Goal: Information Seeking & Learning: Compare options

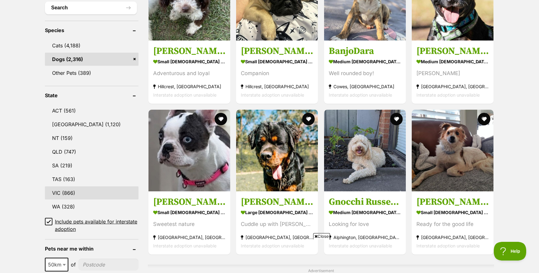
click at [79, 189] on link "VIC (866)" at bounding box center [92, 193] width 94 height 13
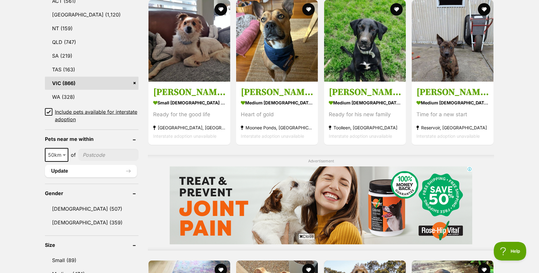
scroll to position [355, 0]
click at [48, 110] on icon at bounding box center [49, 112] width 4 height 4
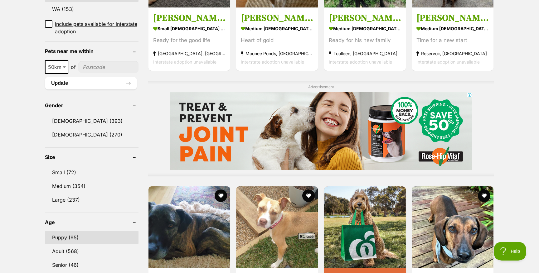
click at [73, 231] on link "Puppy (95)" at bounding box center [92, 237] width 94 height 13
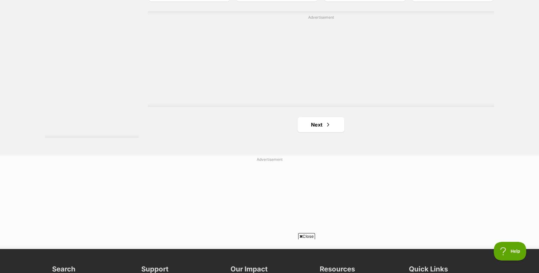
scroll to position [1117, 0]
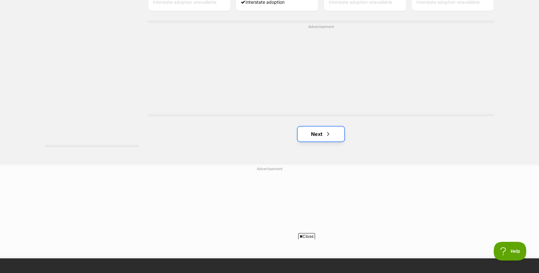
click at [318, 127] on link "Next" at bounding box center [321, 134] width 47 height 15
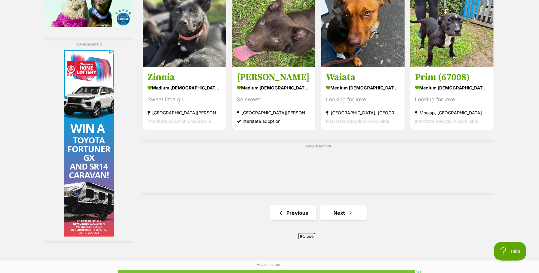
scroll to position [1014, 0]
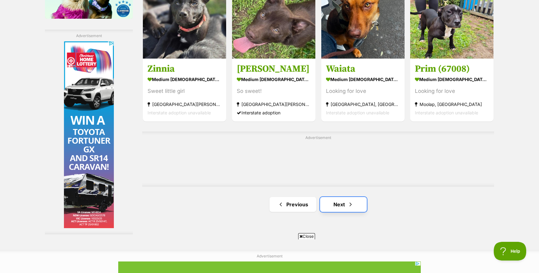
click at [339, 197] on link "Next" at bounding box center [343, 204] width 47 height 15
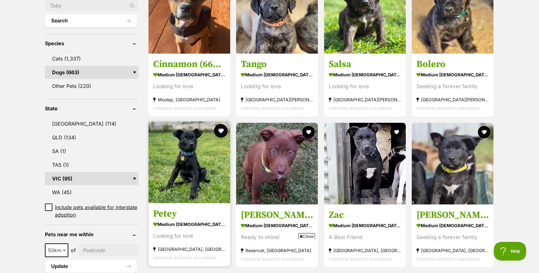
click at [220, 124] on button "favourite" at bounding box center [221, 131] width 14 height 14
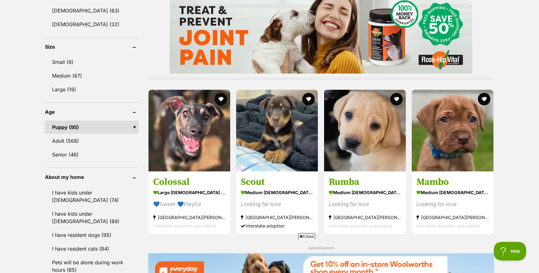
scroll to position [527, 0]
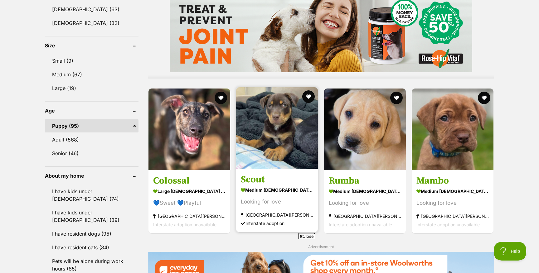
click at [292, 139] on img at bounding box center [277, 128] width 82 height 82
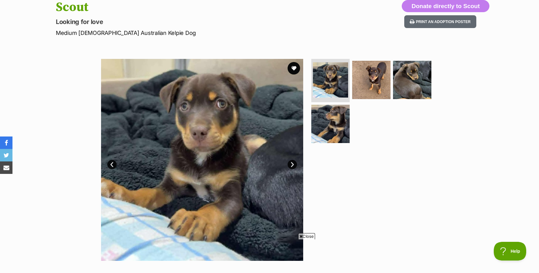
scroll to position [71, 0]
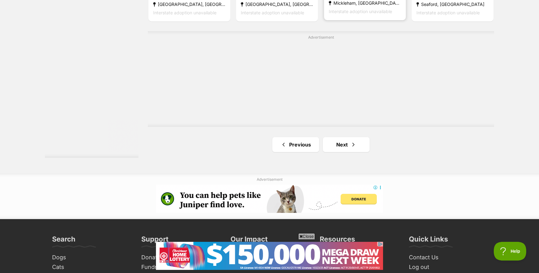
scroll to position [1108, 0]
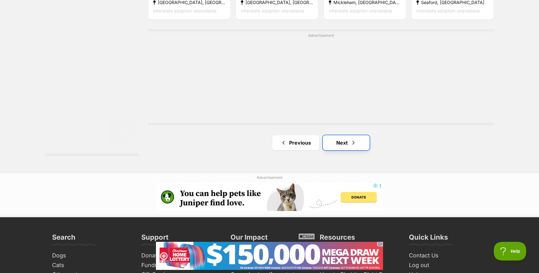
click at [347, 135] on link "Next" at bounding box center [346, 142] width 47 height 15
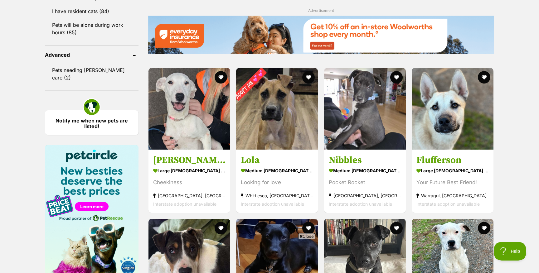
scroll to position [764, 0]
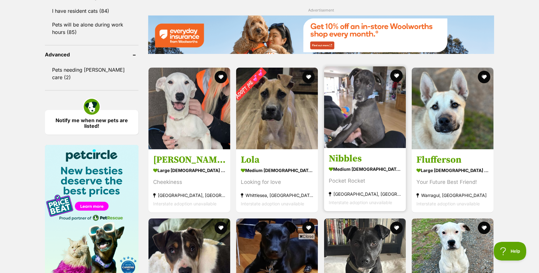
click at [356, 153] on h3 "Nibbles" at bounding box center [365, 159] width 72 height 12
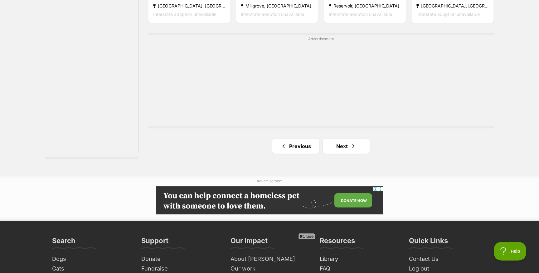
scroll to position [1108, 0]
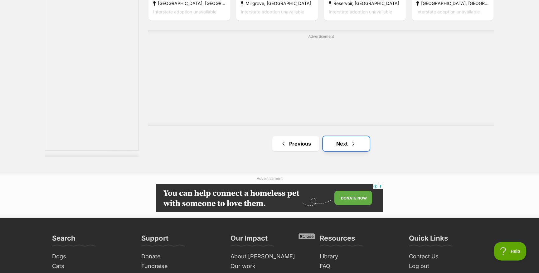
click at [338, 136] on link "Next" at bounding box center [346, 143] width 47 height 15
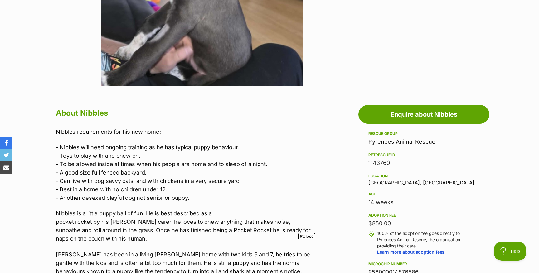
scroll to position [245, 0]
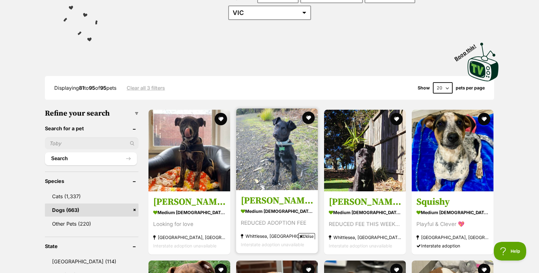
click at [267, 195] on h3 "[PERSON_NAME] ([PERSON_NAME])" at bounding box center [277, 201] width 72 height 12
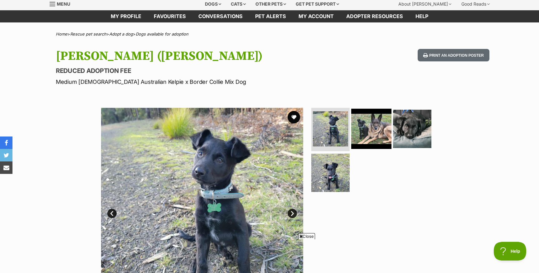
click at [379, 128] on img at bounding box center [371, 129] width 40 height 40
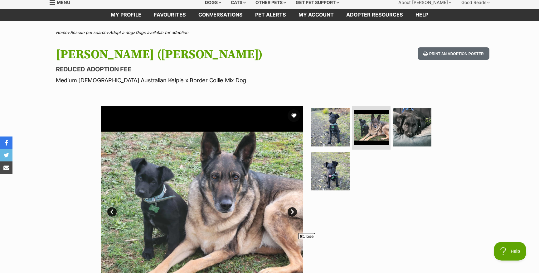
scroll to position [28, 0]
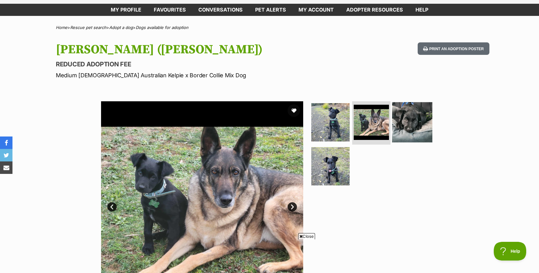
click at [410, 127] on img at bounding box center [412, 122] width 40 height 40
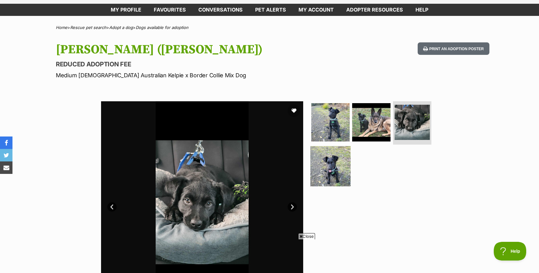
click at [342, 167] on img at bounding box center [331, 166] width 40 height 40
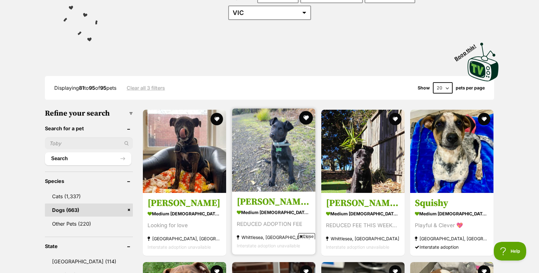
click at [306, 111] on button "favourite" at bounding box center [306, 118] width 14 height 14
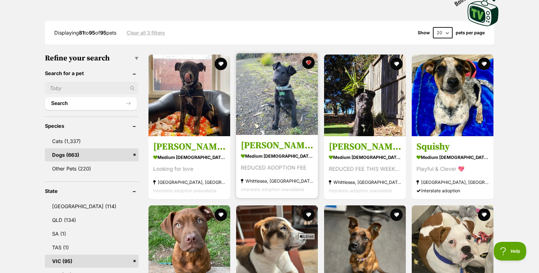
scroll to position [153, 0]
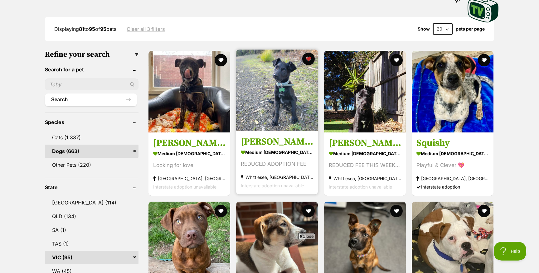
click at [290, 148] on strong "medium male Dog" at bounding box center [277, 152] width 72 height 9
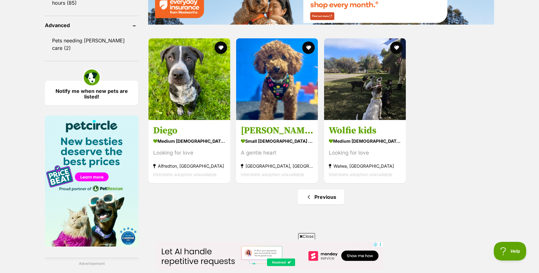
scroll to position [795, 0]
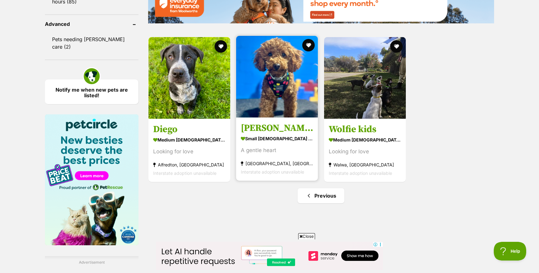
click at [260, 134] on strong "small [DEMOGRAPHIC_DATA] Dog" at bounding box center [277, 138] width 72 height 9
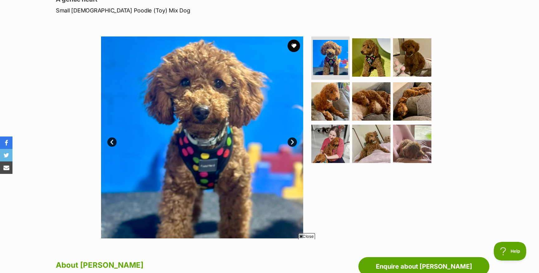
scroll to position [94, 0]
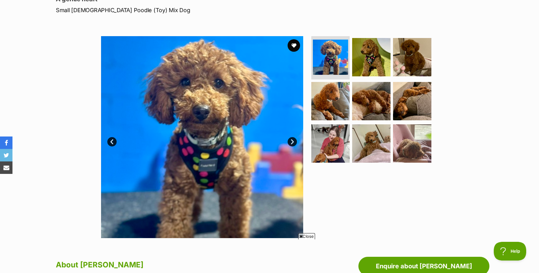
click at [293, 143] on link "Next" at bounding box center [292, 141] width 9 height 9
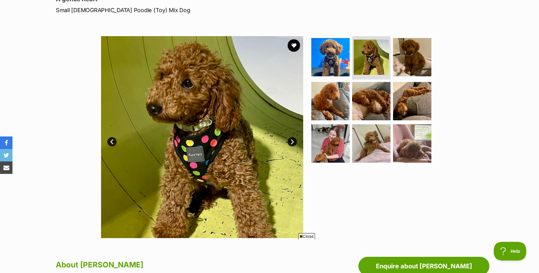
click at [293, 143] on link "Next" at bounding box center [292, 141] width 9 height 9
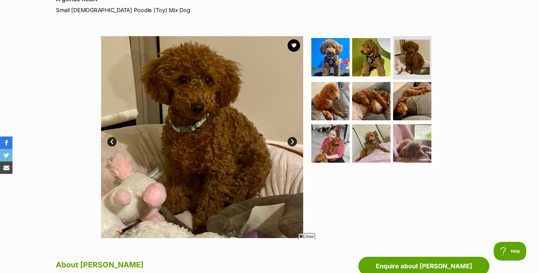
click at [293, 143] on link "Next" at bounding box center [292, 141] width 9 height 9
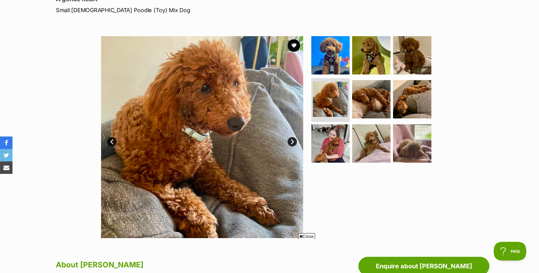
scroll to position [0, 0]
click at [294, 143] on link "Next" at bounding box center [292, 141] width 9 height 9
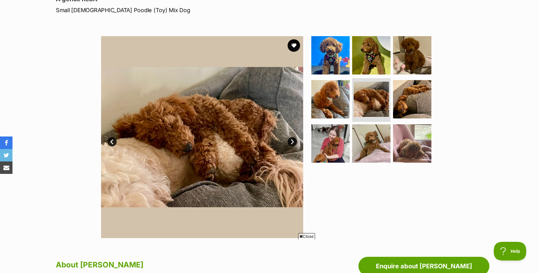
click at [294, 143] on link "Next" at bounding box center [292, 141] width 9 height 9
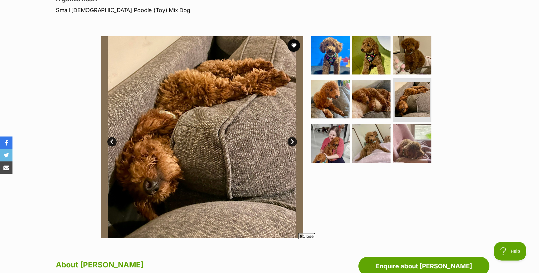
click at [294, 143] on link "Next" at bounding box center [292, 141] width 9 height 9
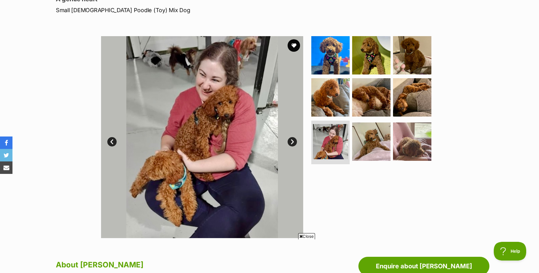
click at [293, 143] on link "Next" at bounding box center [292, 141] width 9 height 9
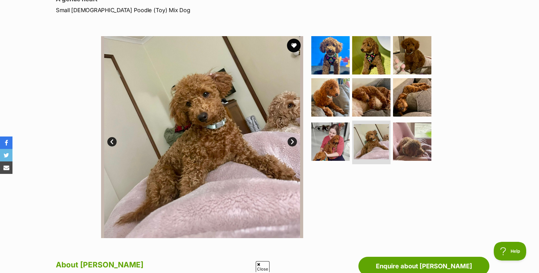
click at [295, 48] on button "favourite" at bounding box center [294, 46] width 14 height 14
click at [294, 141] on link "Next" at bounding box center [292, 141] width 9 height 9
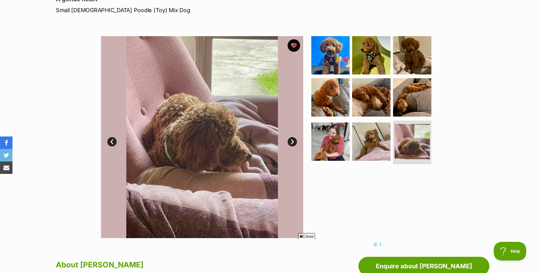
click at [294, 141] on link "Next" at bounding box center [292, 141] width 9 height 9
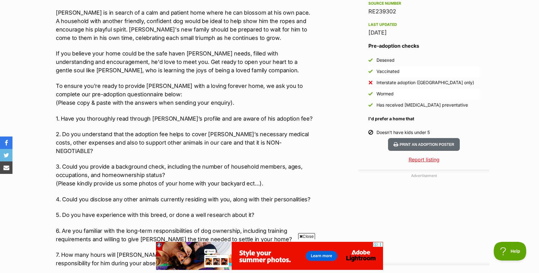
scroll to position [529, 0]
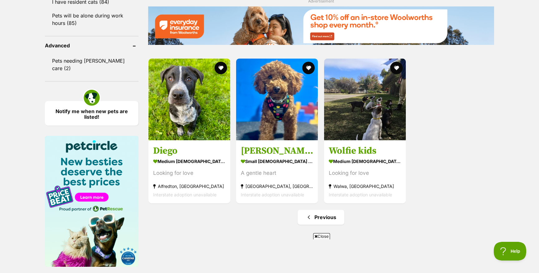
scroll to position [772, 0]
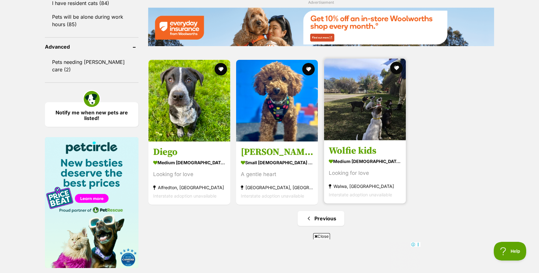
click at [352, 145] on h3 "Wolfie kids" at bounding box center [365, 151] width 72 height 12
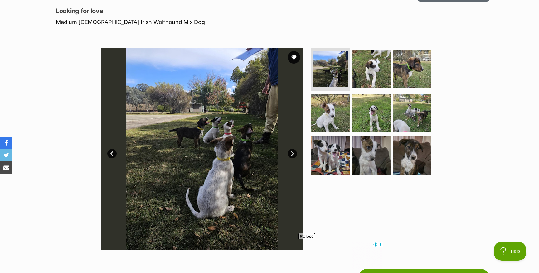
scroll to position [79, 0]
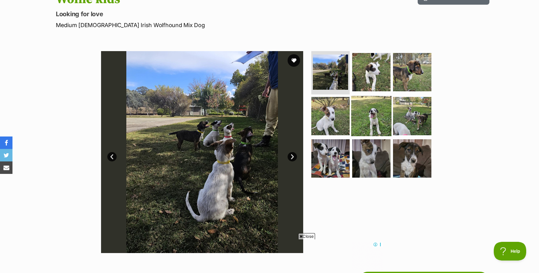
click at [354, 109] on img at bounding box center [371, 116] width 40 height 40
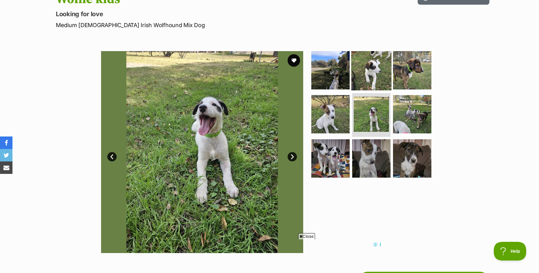
click at [363, 74] on img at bounding box center [371, 70] width 40 height 40
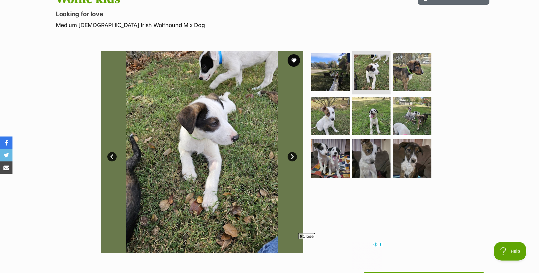
click at [292, 160] on link "Next" at bounding box center [292, 156] width 9 height 9
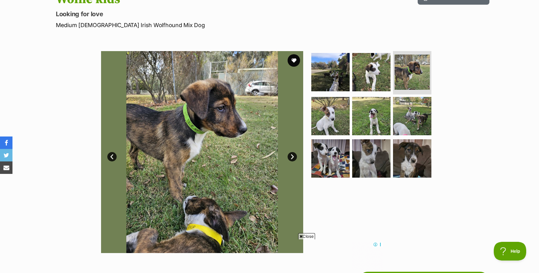
click at [292, 160] on link "Next" at bounding box center [292, 156] width 9 height 9
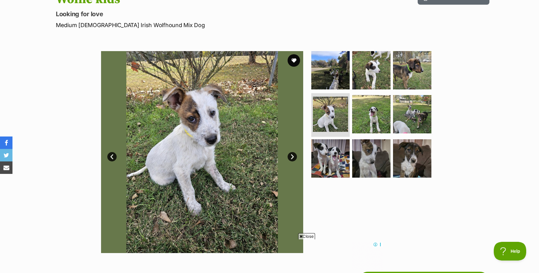
click at [293, 160] on link "Next" at bounding box center [292, 156] width 9 height 9
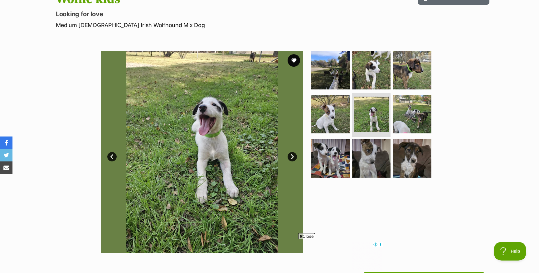
click at [293, 160] on link "Next" at bounding box center [292, 156] width 9 height 9
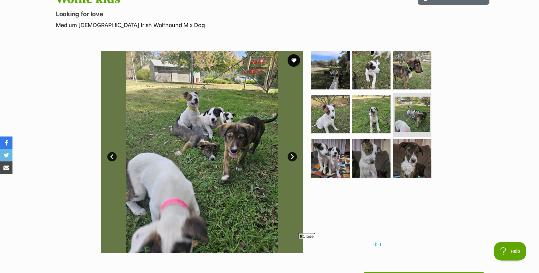
click at [293, 160] on link "Next" at bounding box center [292, 156] width 9 height 9
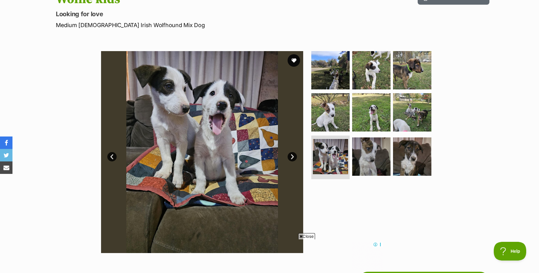
click at [293, 160] on link "Next" at bounding box center [292, 156] width 9 height 9
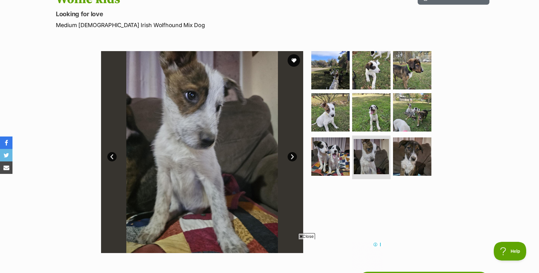
click at [293, 160] on link "Next" at bounding box center [292, 156] width 9 height 9
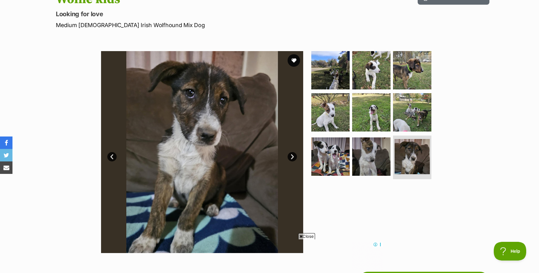
click at [293, 160] on link "Next" at bounding box center [292, 156] width 9 height 9
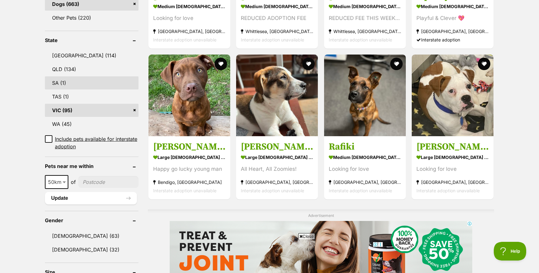
scroll to position [302, 0]
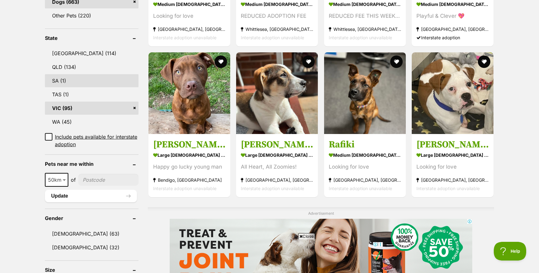
click at [61, 74] on link "SA (1)" at bounding box center [92, 80] width 94 height 13
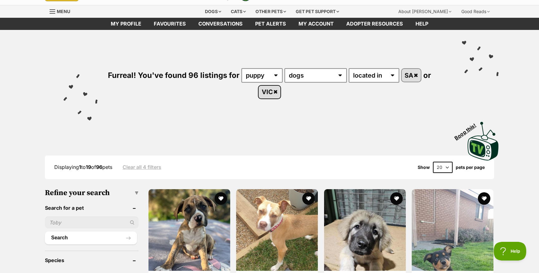
click at [277, 92] on link "VIC" at bounding box center [270, 92] width 22 height 13
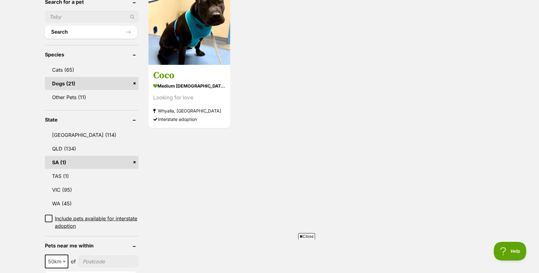
scroll to position [229, 0]
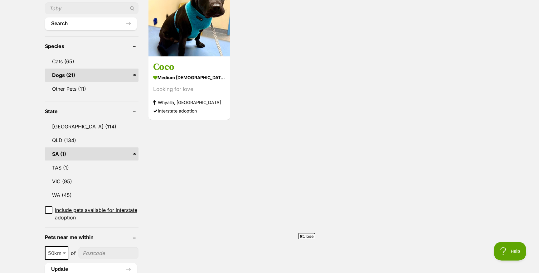
click at [135, 148] on link "SA (1)" at bounding box center [92, 154] width 94 height 13
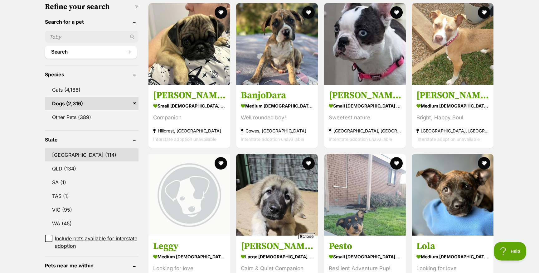
click at [91, 157] on link "NSW (114)" at bounding box center [92, 155] width 94 height 13
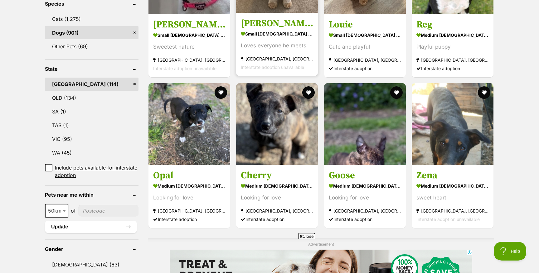
scroll to position [274, 0]
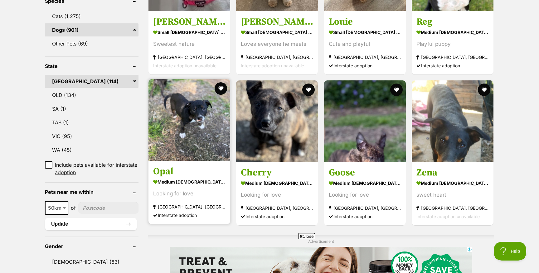
click at [186, 117] on img at bounding box center [190, 120] width 82 height 82
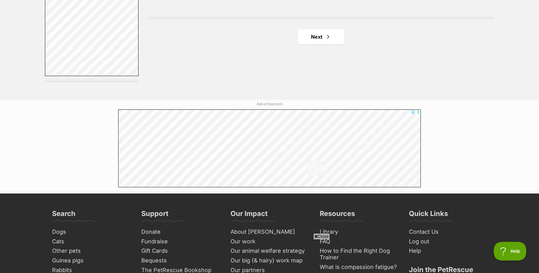
scroll to position [1174, 0]
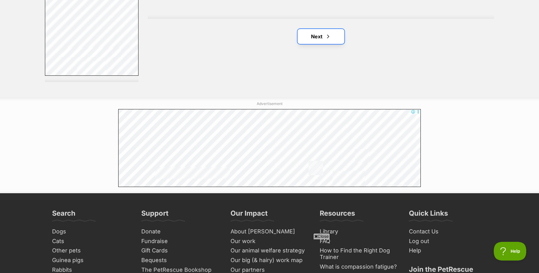
click at [303, 36] on link "Next" at bounding box center [321, 36] width 47 height 15
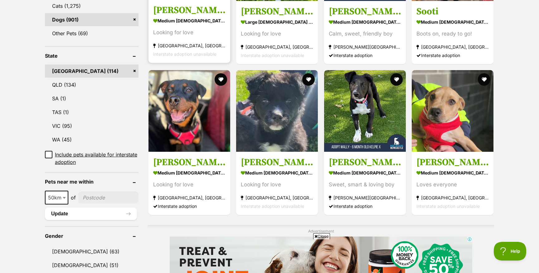
scroll to position [288, 0]
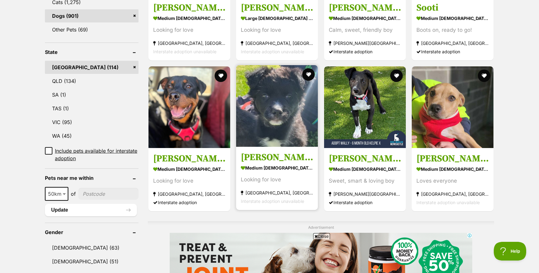
click at [256, 159] on h3 "[PERSON_NAME]" at bounding box center [277, 158] width 72 height 12
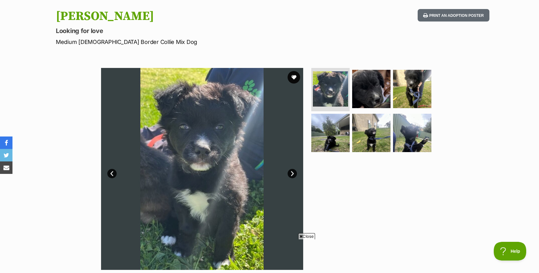
click at [293, 175] on link "Next" at bounding box center [292, 173] width 9 height 9
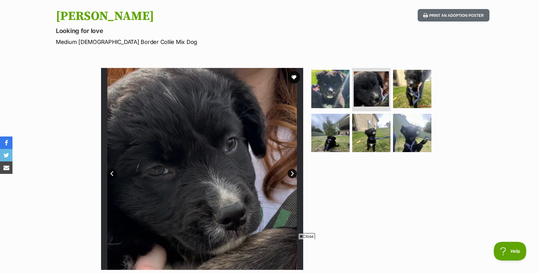
click at [293, 175] on link "Next" at bounding box center [292, 173] width 9 height 9
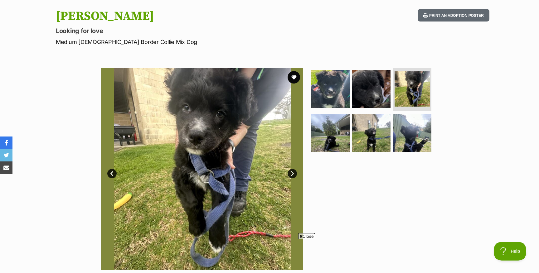
click at [293, 175] on link "Next" at bounding box center [292, 173] width 9 height 9
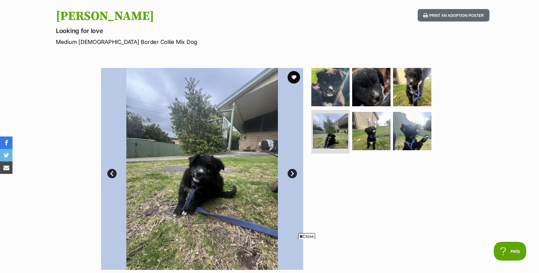
click at [293, 175] on link "Next" at bounding box center [292, 173] width 9 height 9
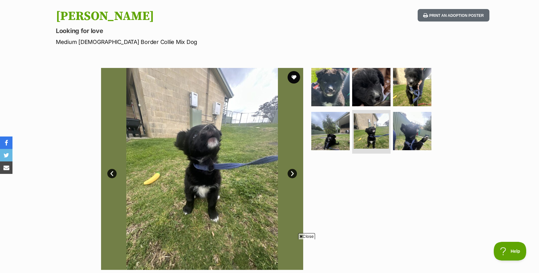
click at [293, 175] on link "Next" at bounding box center [292, 173] width 9 height 9
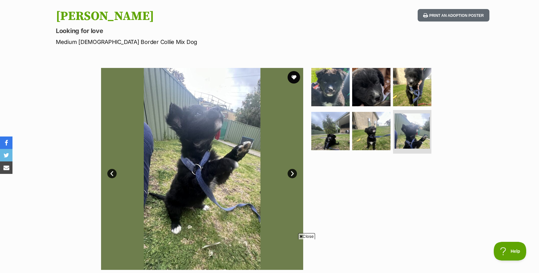
click at [293, 175] on link "Next" at bounding box center [292, 173] width 9 height 9
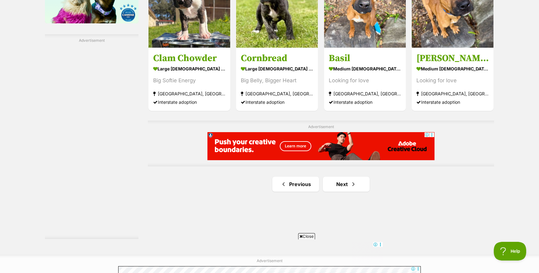
scroll to position [1017, 0]
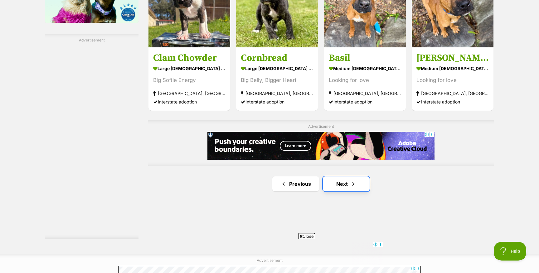
click at [347, 187] on link "Next" at bounding box center [346, 184] width 47 height 15
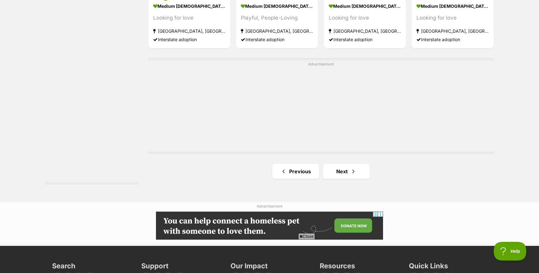
scroll to position [1080, 0]
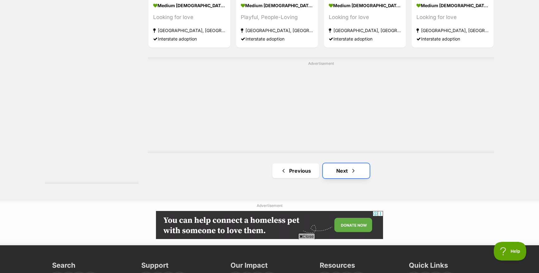
click at [352, 172] on span "Next page" at bounding box center [354, 170] width 6 height 7
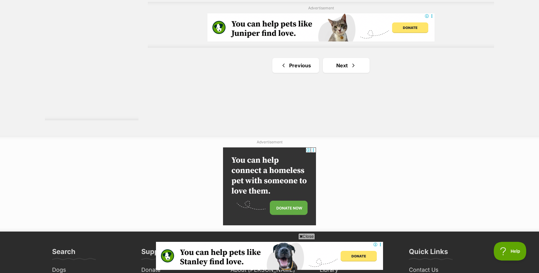
scroll to position [1142, 0]
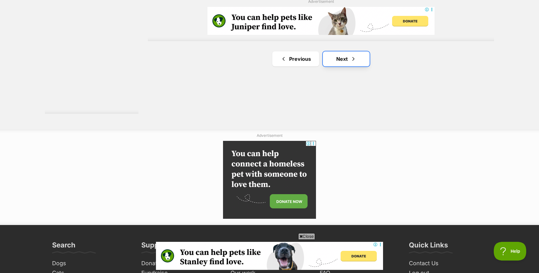
click at [338, 61] on link "Next" at bounding box center [346, 59] width 47 height 15
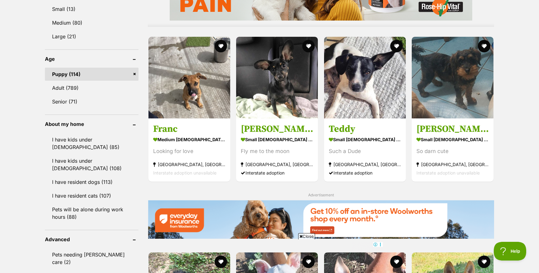
scroll to position [579, 0]
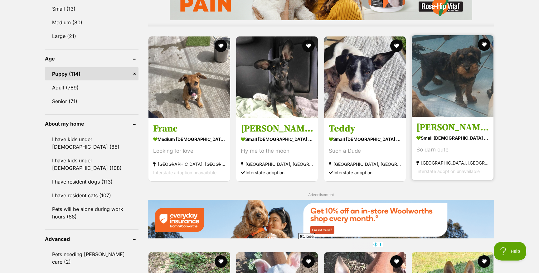
click at [440, 76] on img at bounding box center [453, 76] width 82 height 82
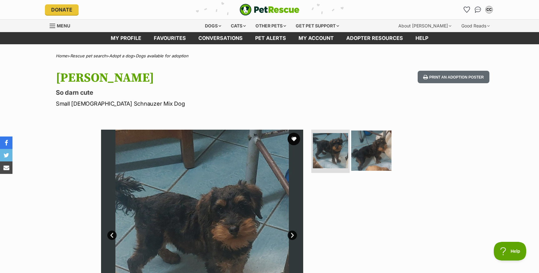
click at [367, 156] on img at bounding box center [371, 150] width 40 height 40
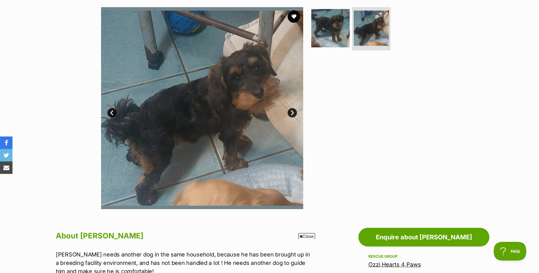
scroll to position [109, 0]
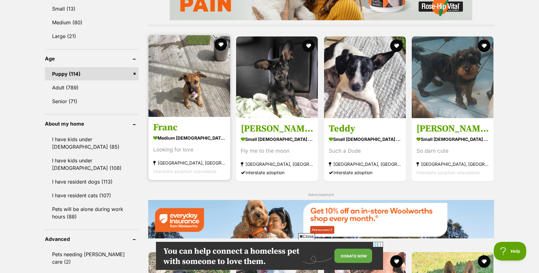
click at [167, 81] on img at bounding box center [190, 76] width 82 height 82
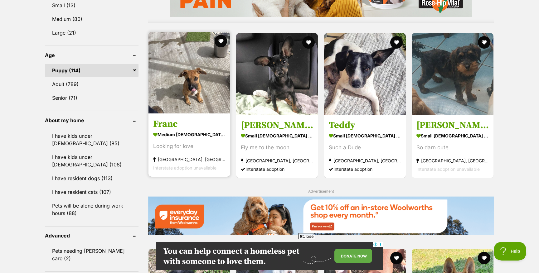
scroll to position [590, 0]
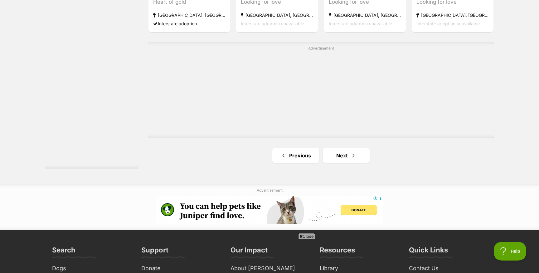
scroll to position [1096, 0]
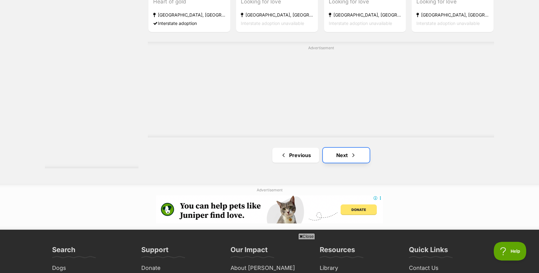
click at [348, 159] on link "Next" at bounding box center [346, 155] width 47 height 15
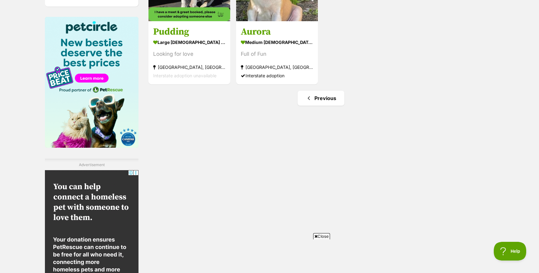
scroll to position [916, 0]
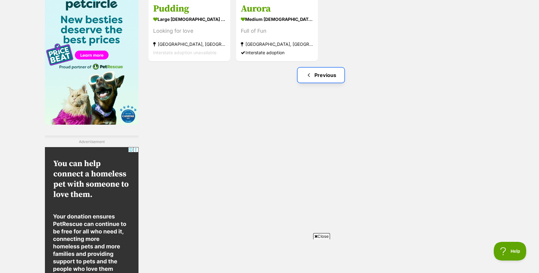
click at [316, 76] on link "Previous" at bounding box center [321, 75] width 47 height 15
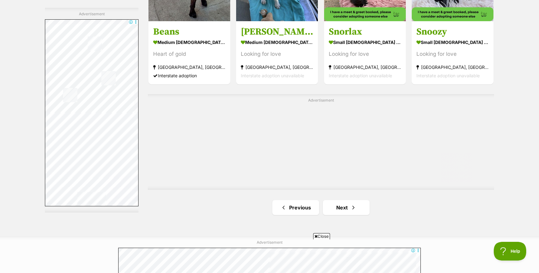
scroll to position [1045, 0]
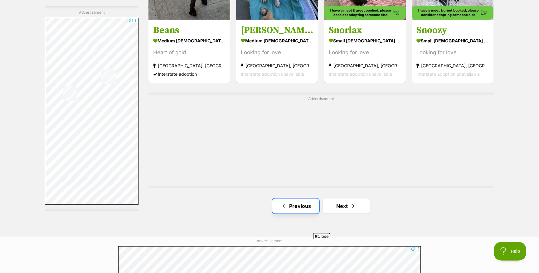
click at [298, 207] on link "Previous" at bounding box center [296, 206] width 47 height 15
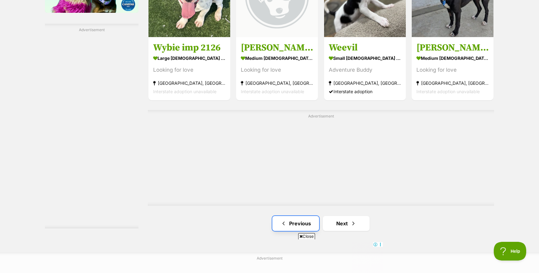
click at [298, 226] on link "Previous" at bounding box center [296, 223] width 47 height 15
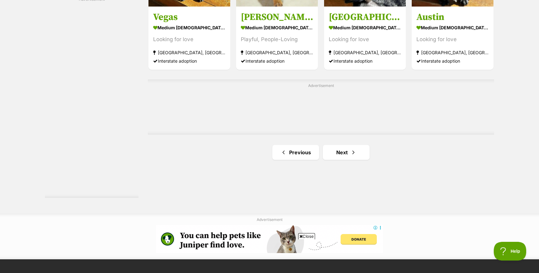
scroll to position [1058, 0]
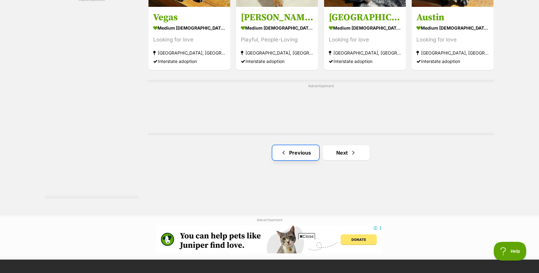
click at [296, 156] on link "Previous" at bounding box center [296, 152] width 47 height 15
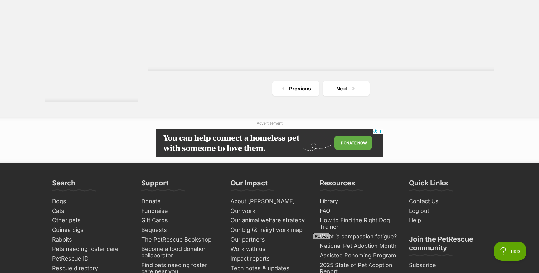
scroll to position [1171, 0]
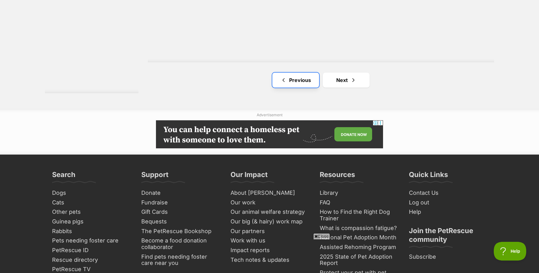
click at [290, 81] on link "Previous" at bounding box center [296, 80] width 47 height 15
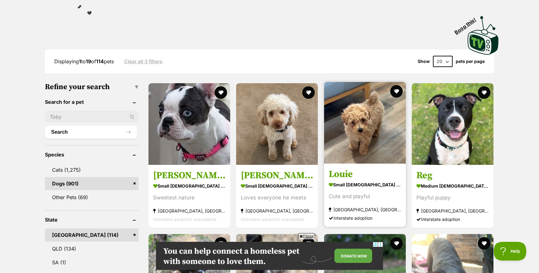
click at [366, 133] on img at bounding box center [365, 123] width 82 height 82
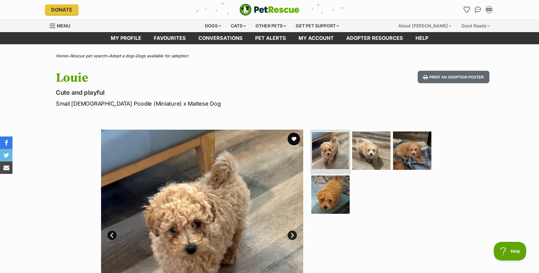
click at [320, 155] on img at bounding box center [330, 150] width 37 height 37
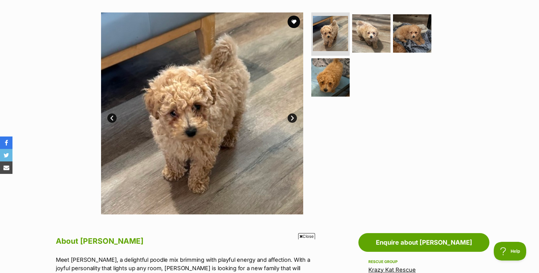
click at [292, 118] on link "Next" at bounding box center [292, 118] width 9 height 9
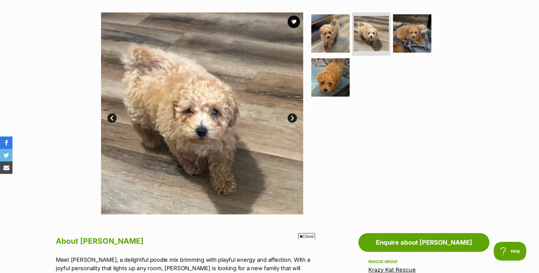
click at [292, 118] on link "Next" at bounding box center [292, 118] width 9 height 9
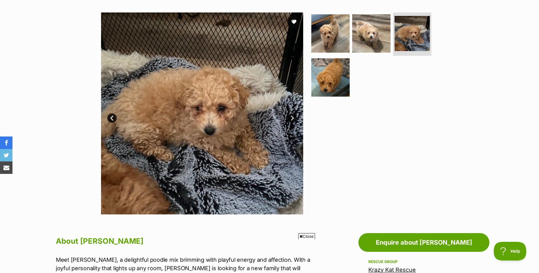
click at [292, 116] on link "Next" at bounding box center [292, 118] width 9 height 9
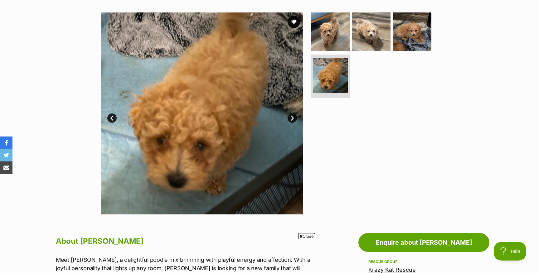
click at [292, 116] on link "Next" at bounding box center [292, 118] width 9 height 9
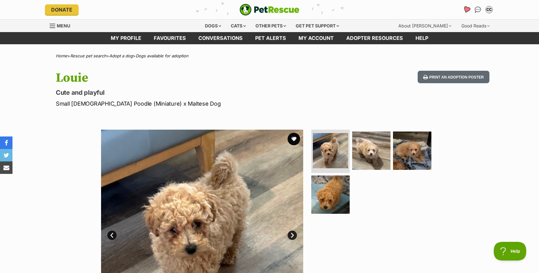
click at [468, 9] on icon "Favourites" at bounding box center [466, 9] width 7 height 7
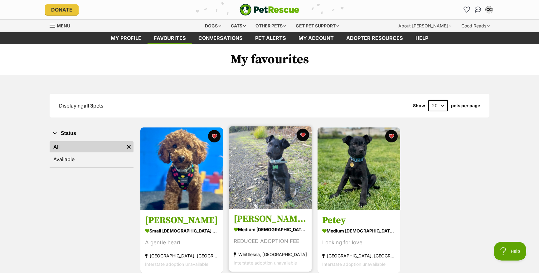
click at [283, 167] on img at bounding box center [270, 167] width 83 height 83
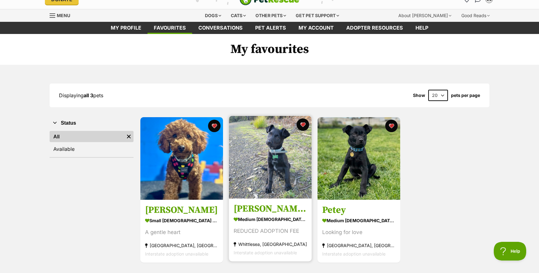
click at [255, 210] on h3 "[PERSON_NAME] ([PERSON_NAME])" at bounding box center [270, 210] width 73 height 12
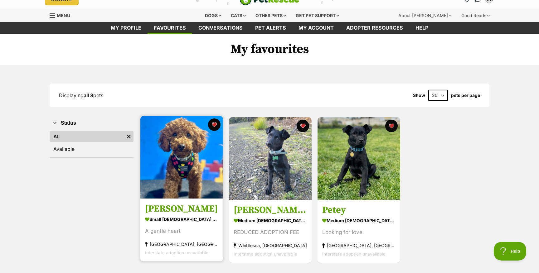
click at [187, 164] on img at bounding box center [181, 157] width 83 height 83
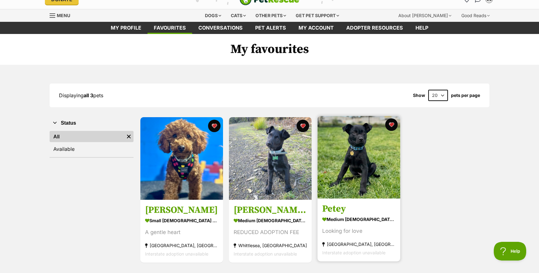
click at [357, 139] on img at bounding box center [359, 157] width 83 height 83
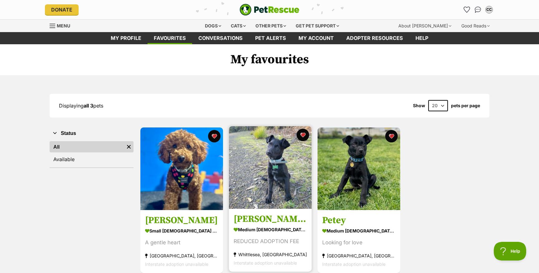
click at [277, 158] on img at bounding box center [270, 167] width 83 height 83
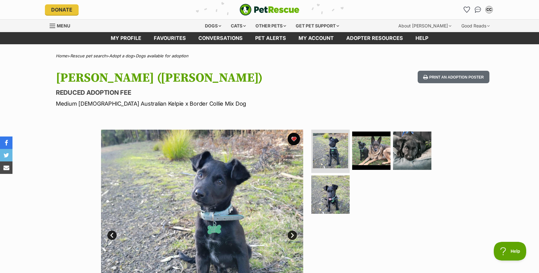
scroll to position [17, 0]
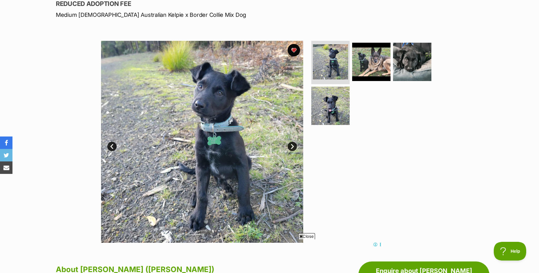
scroll to position [92, 0]
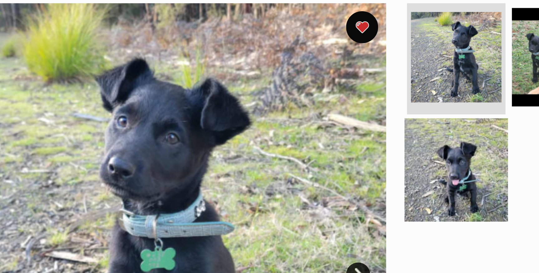
click at [318, 115] on img at bounding box center [331, 103] width 40 height 40
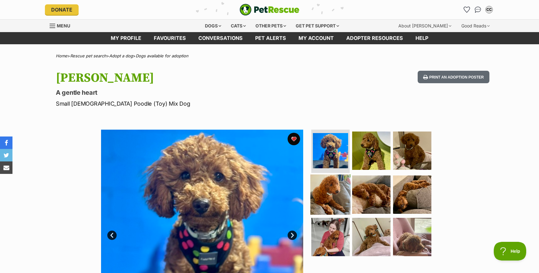
click at [334, 187] on img at bounding box center [331, 195] width 40 height 40
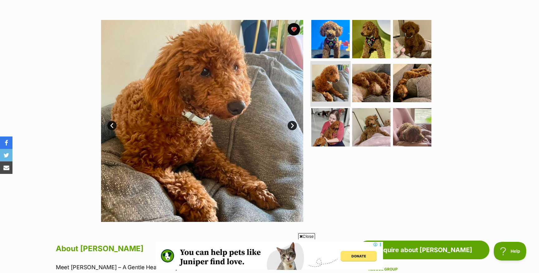
scroll to position [112, 0]
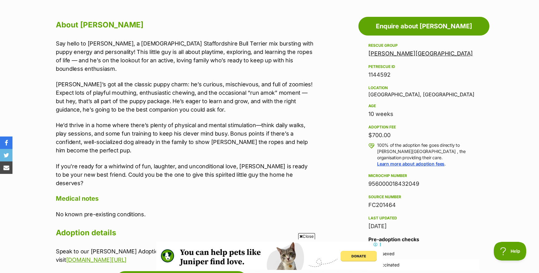
scroll to position [336, 0]
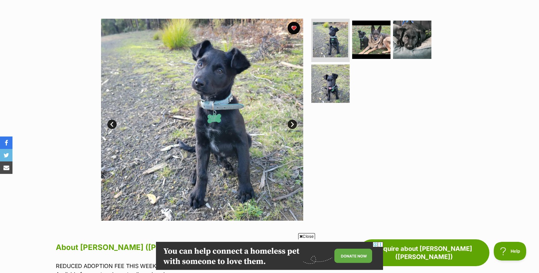
scroll to position [109, 0]
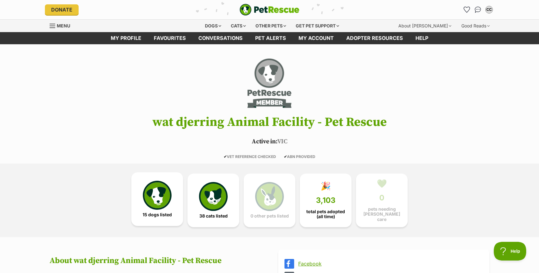
click at [161, 194] on img at bounding box center [157, 195] width 29 height 29
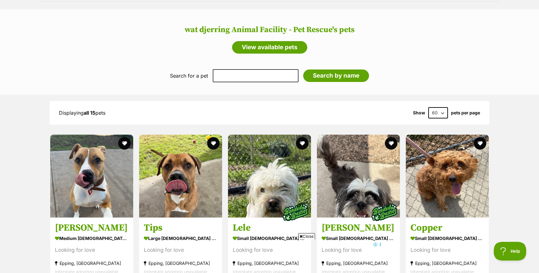
scroll to position [489, 0]
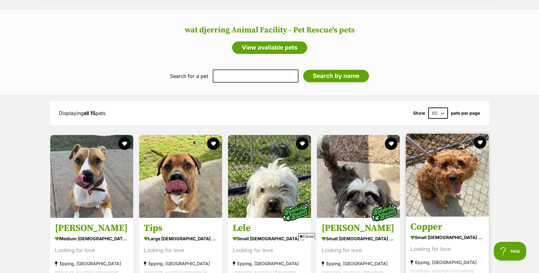
click at [435, 226] on h3 "Copper" at bounding box center [448, 228] width 74 height 12
